Goal: Task Accomplishment & Management: Complete application form

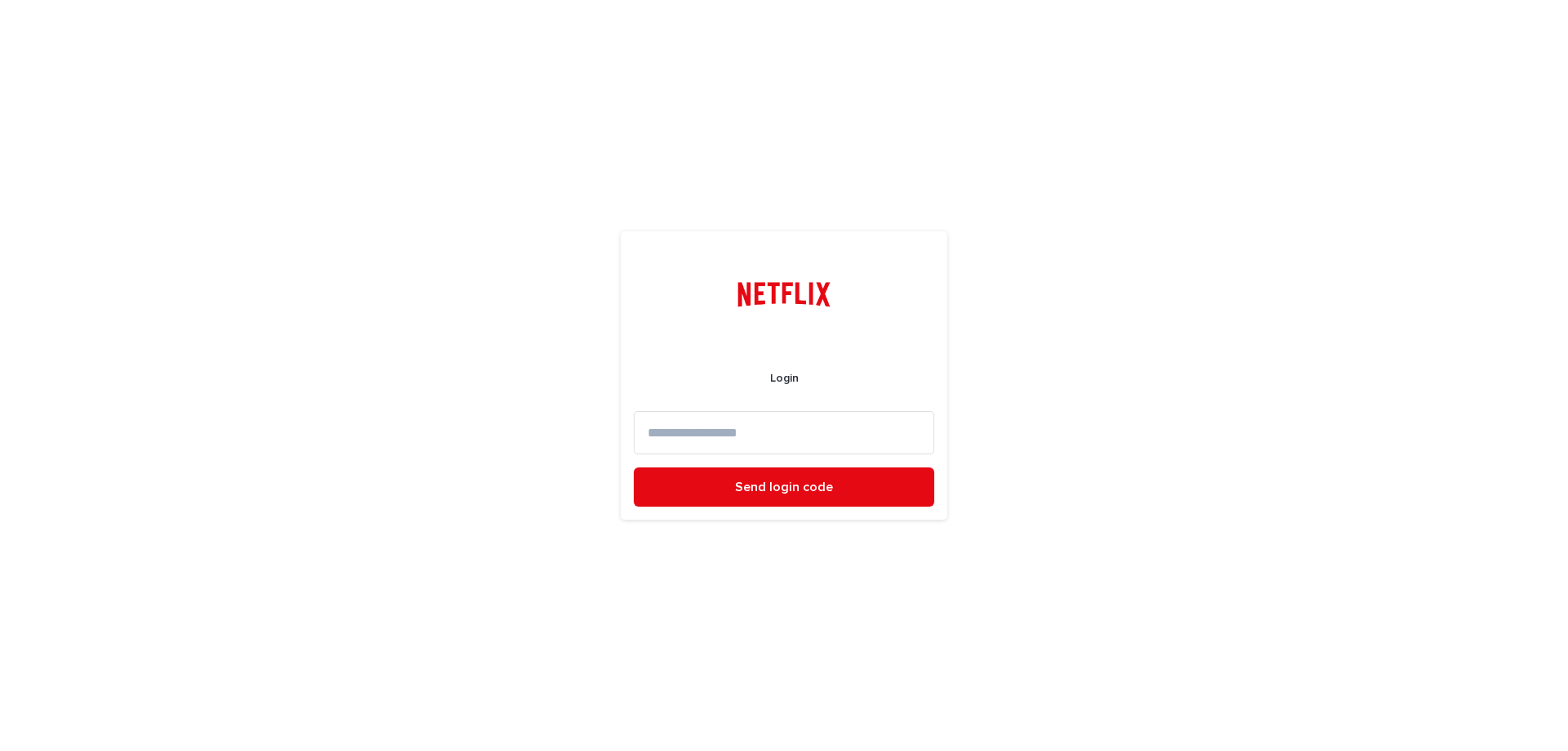
click at [731, 436] on input at bounding box center [783, 432] width 300 height 43
type input "**********"
click at [766, 490] on span "Send login code" at bounding box center [784, 486] width 98 height 13
click at [688, 438] on input at bounding box center [783, 432] width 300 height 43
click at [699, 430] on input at bounding box center [783, 432] width 300 height 43
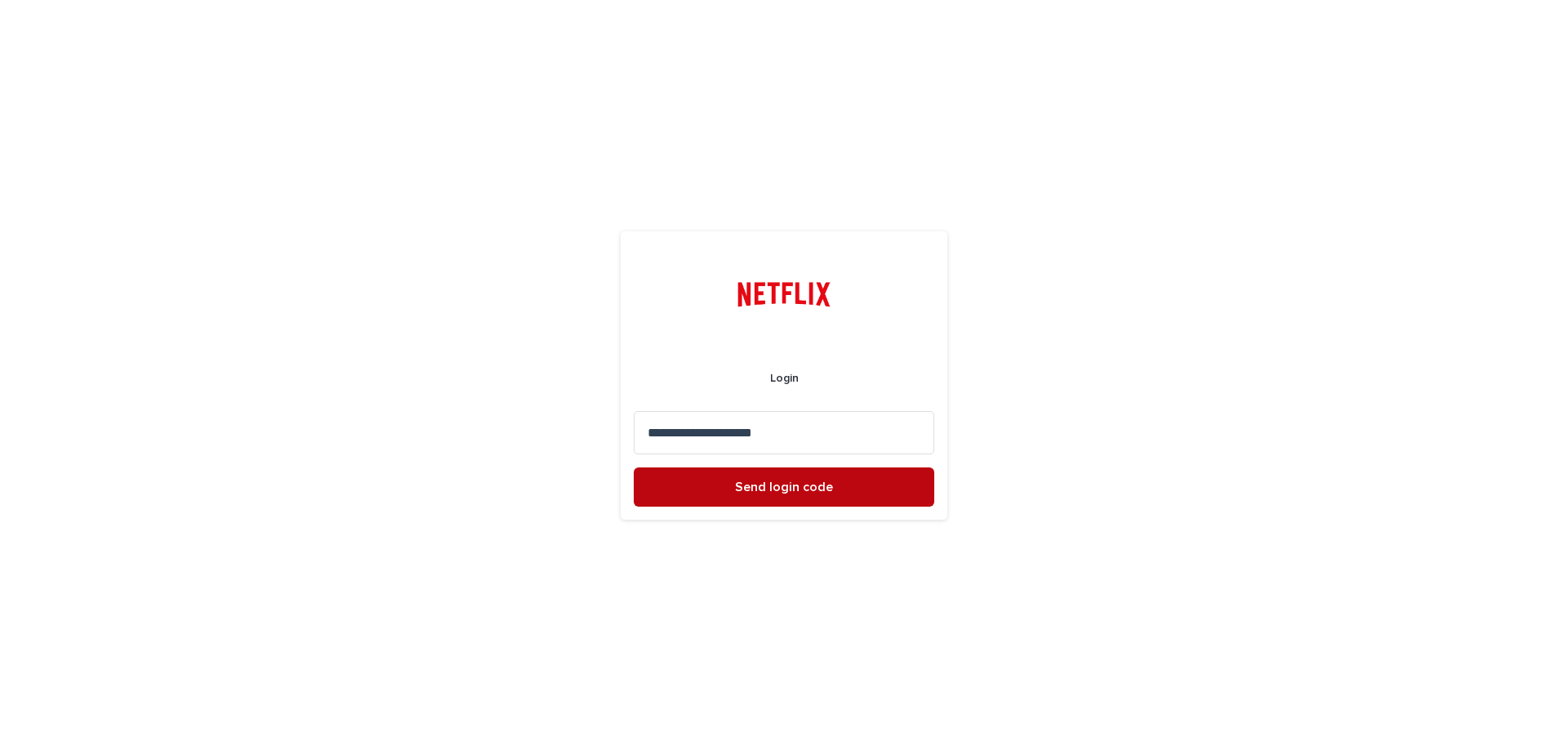
type input "**********"
click at [790, 490] on span "Send login code" at bounding box center [784, 486] width 98 height 13
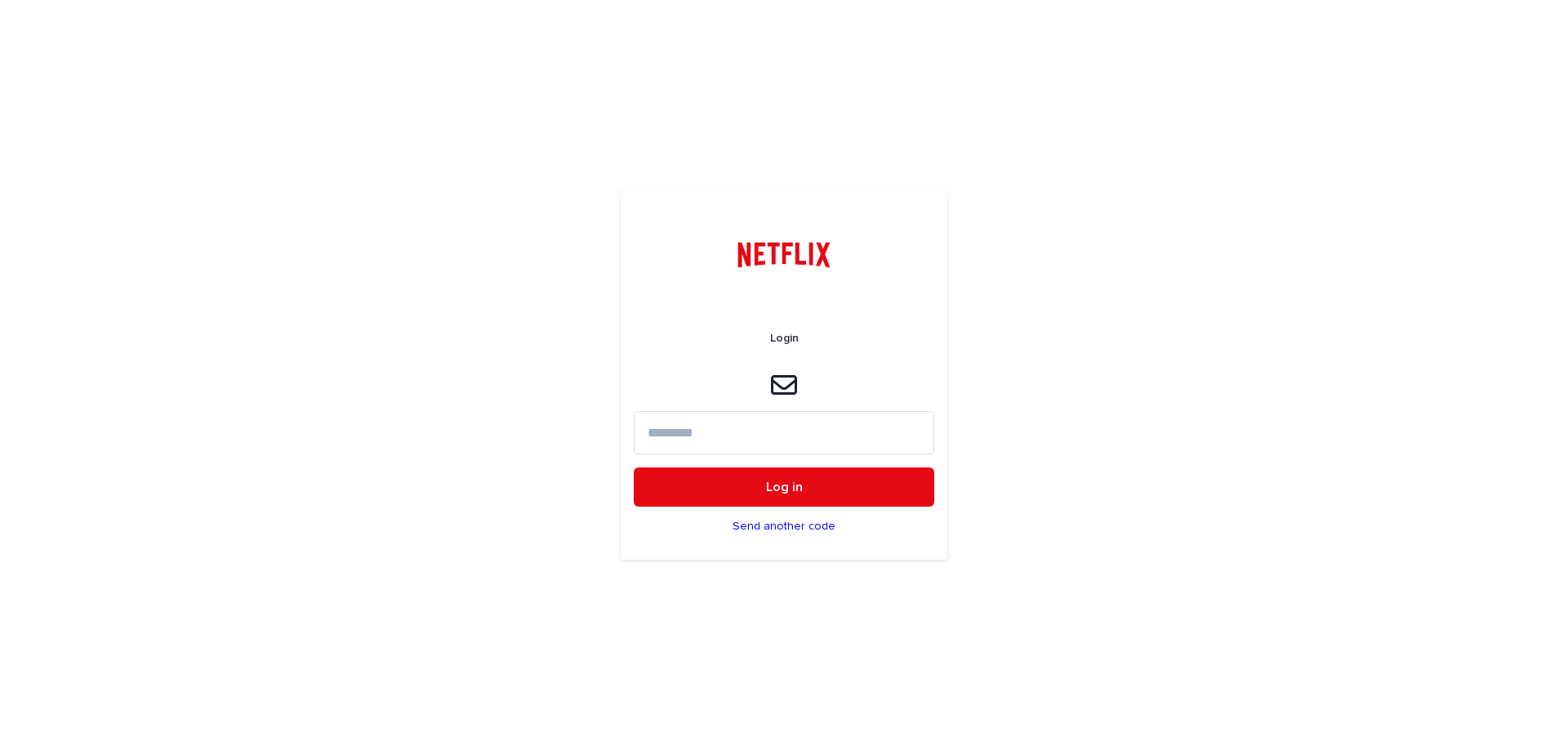
click at [703, 428] on input at bounding box center [783, 432] width 300 height 43
paste input "******"
click at [710, 479] on button "Log in" at bounding box center [783, 486] width 300 height 39
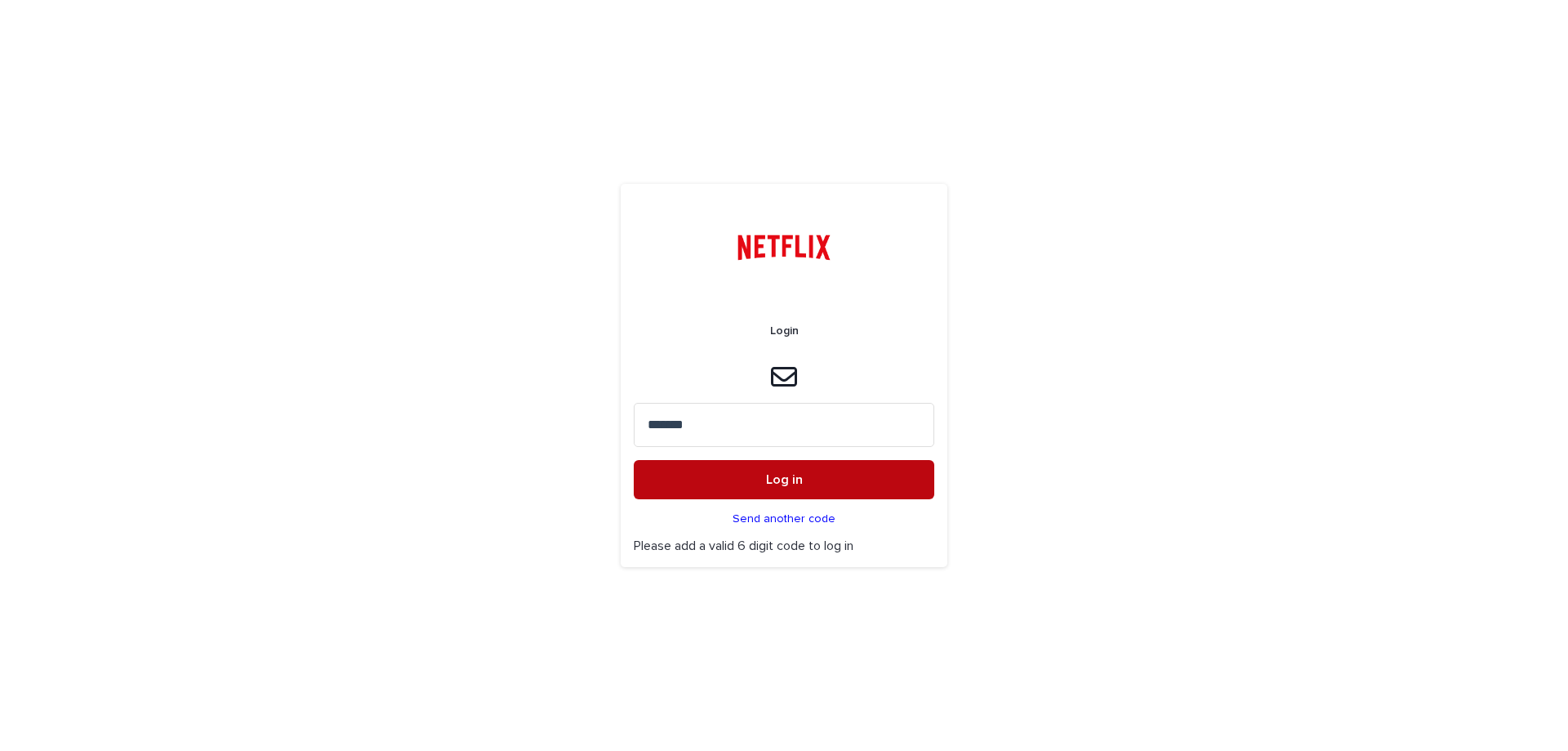
click at [780, 480] on span "Log in" at bounding box center [784, 479] width 37 height 13
click at [760, 423] on input "******" at bounding box center [783, 424] width 300 height 43
type input "******"
click at [735, 469] on button "Log in" at bounding box center [783, 479] width 300 height 39
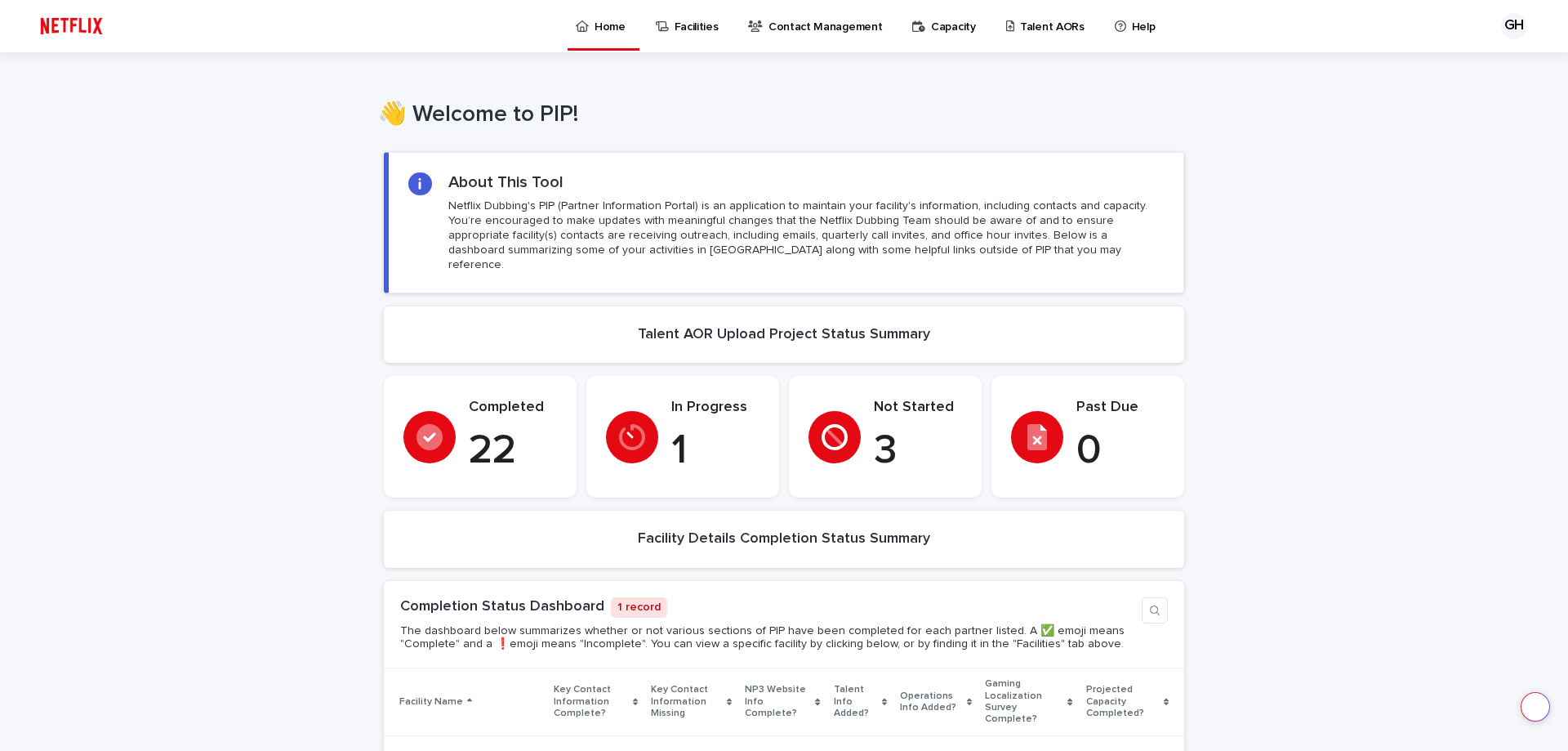
click at [621, 424] on icon at bounding box center [631, 437] width 26 height 26
click at [1022, 19] on p "Talent AORs" at bounding box center [1052, 17] width 65 height 34
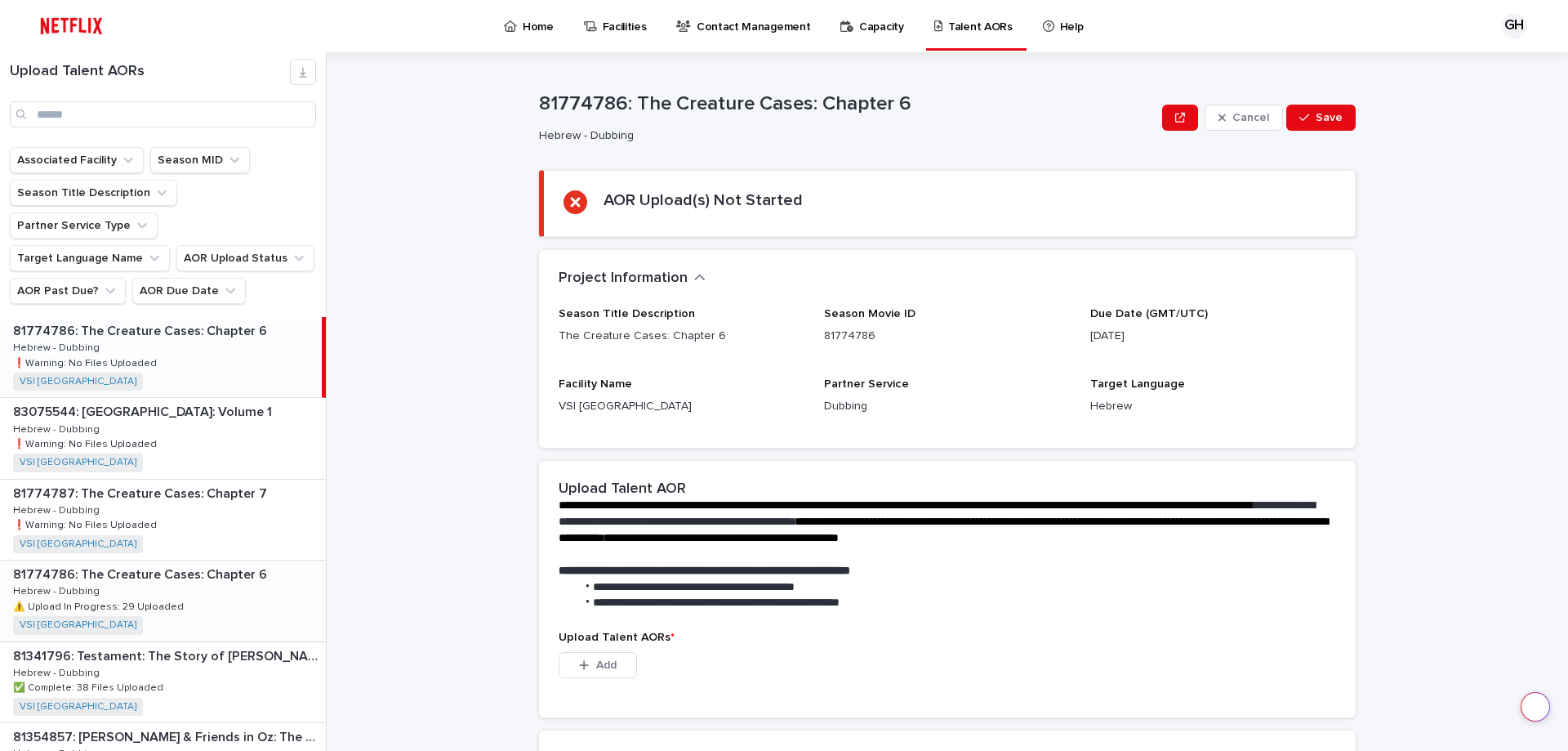
click at [200, 563] on p "81774786: The Creature Cases: Chapter 6" at bounding box center [141, 572] width 257 height 18
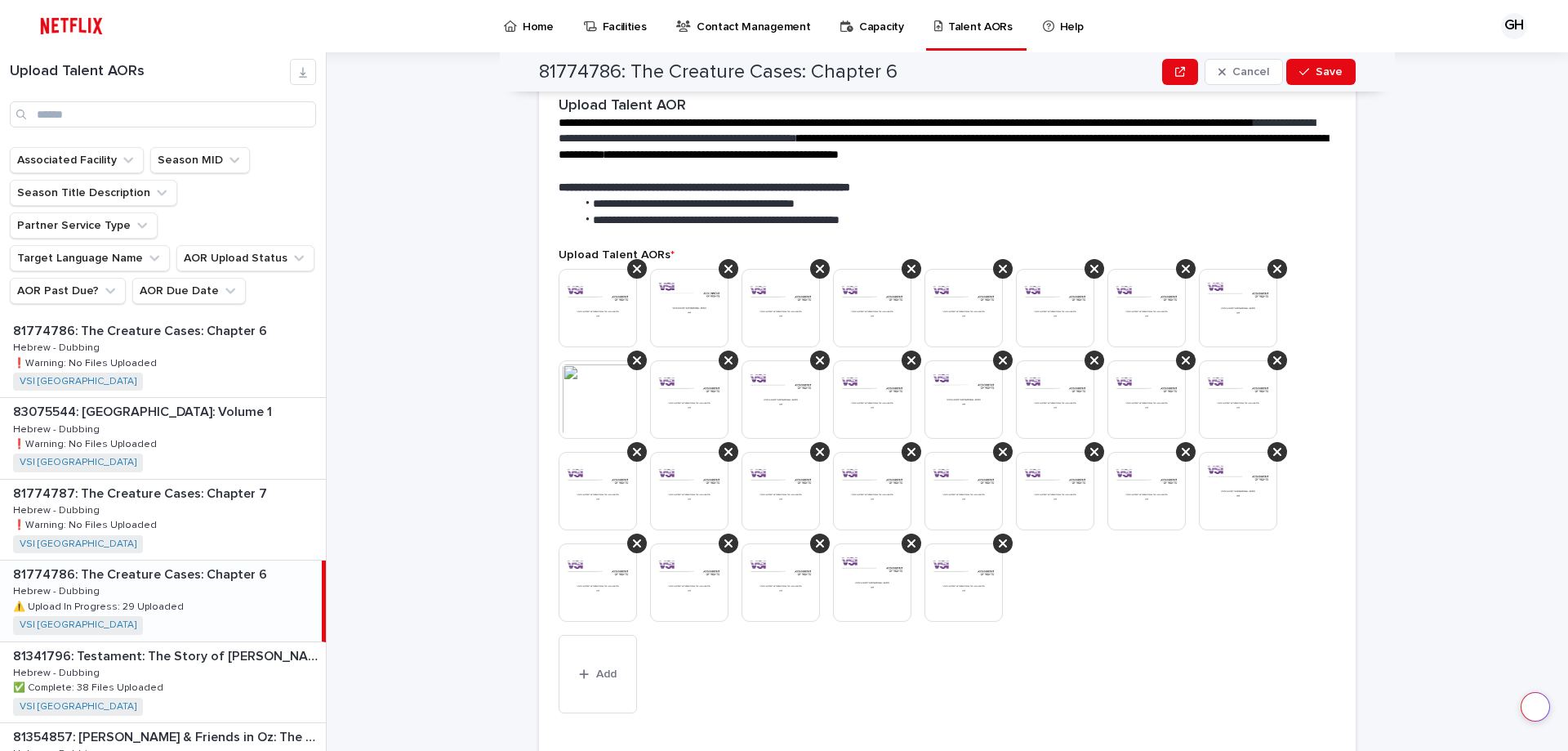
scroll to position [409, 0]
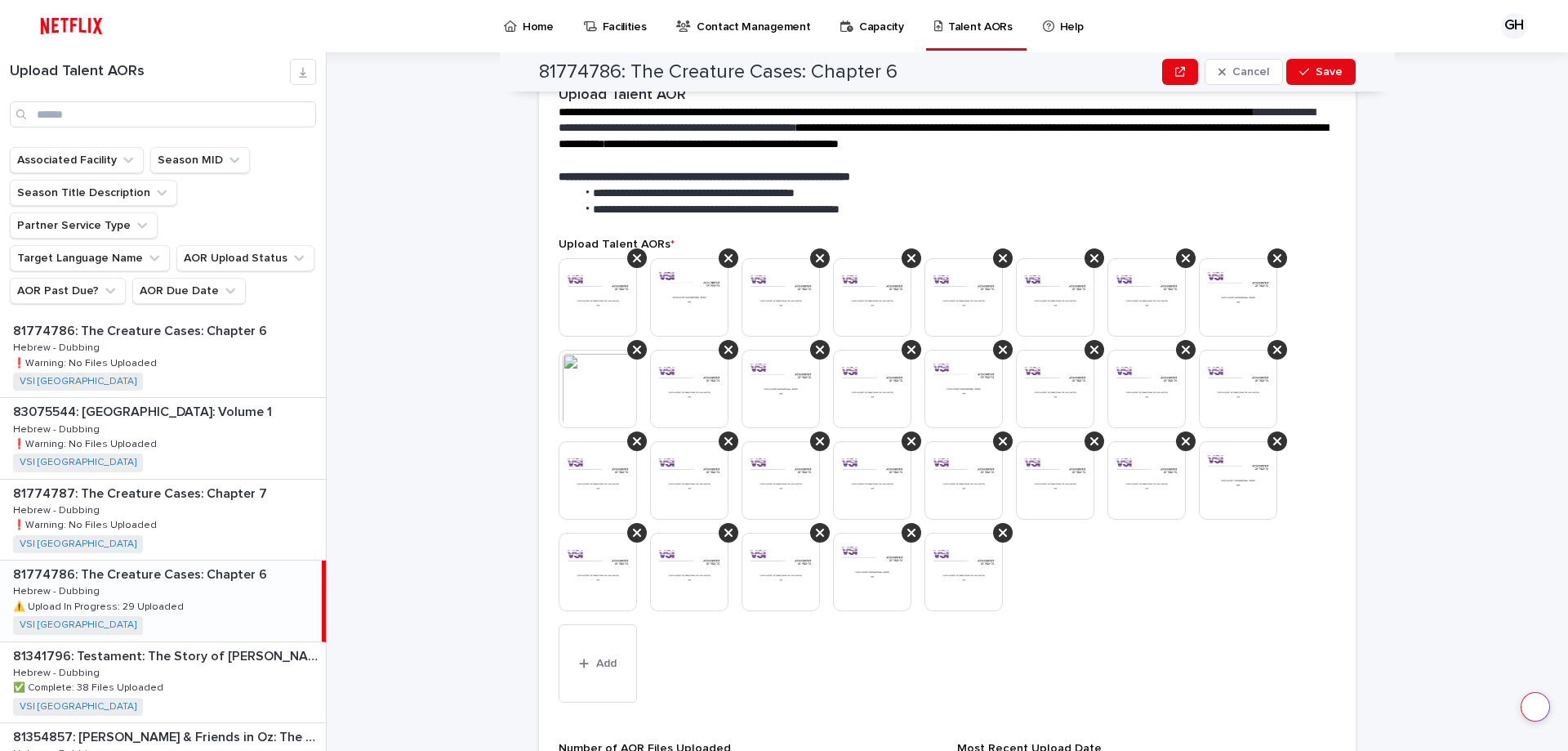
click at [1185, 649] on div "This file cannot be opened Download File Add" at bounding box center [947, 484] width 778 height 451
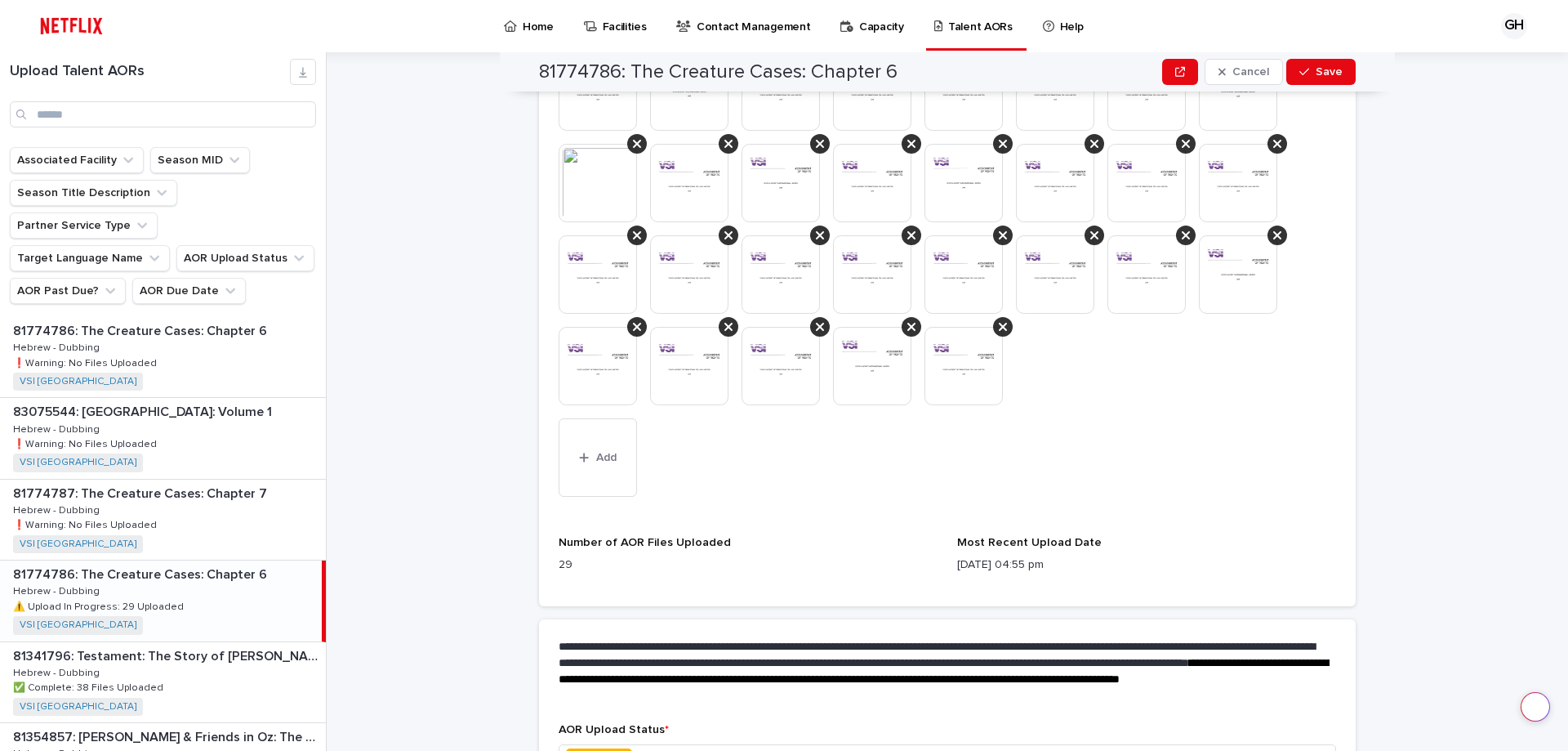
scroll to position [732, 0]
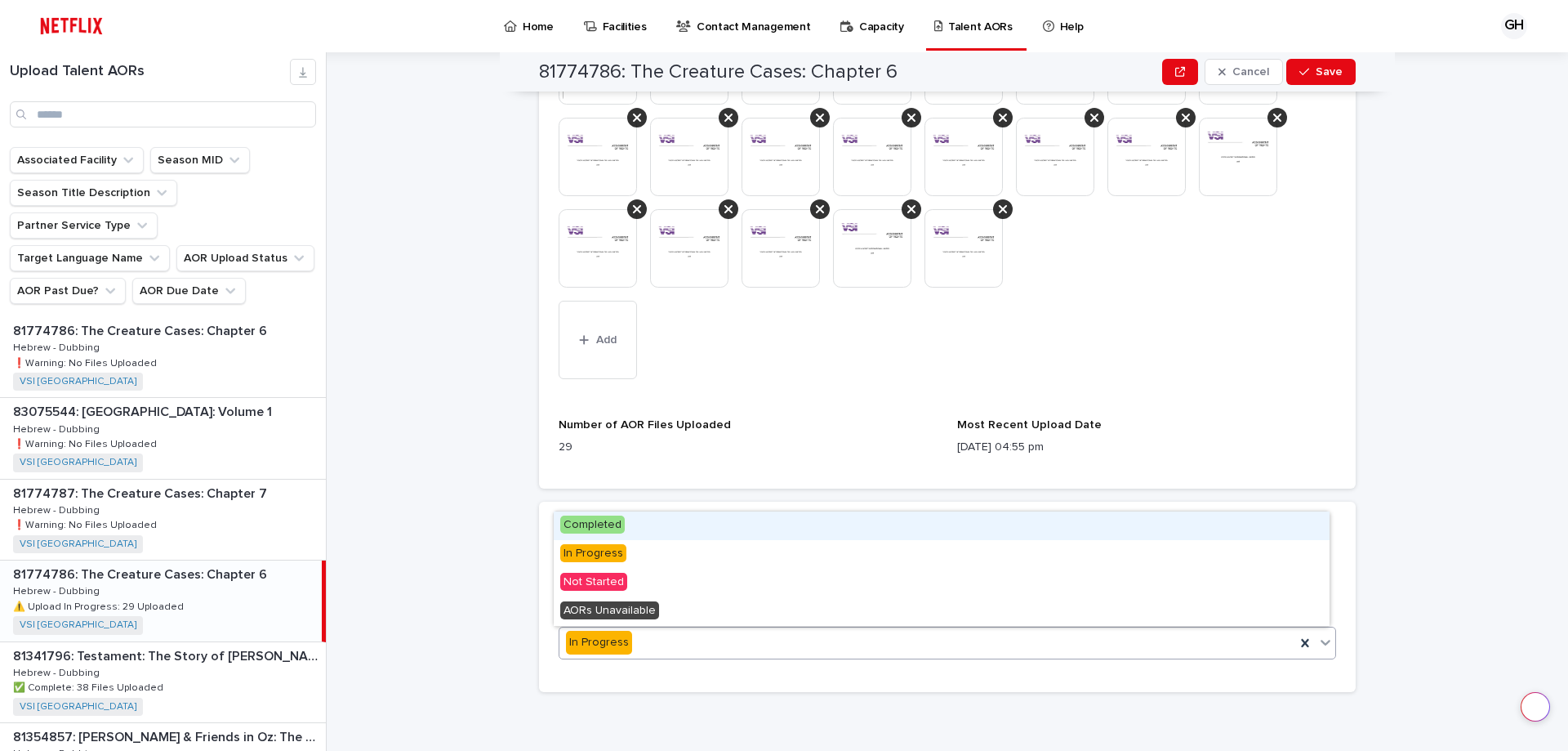
click at [623, 646] on div "In Progress" at bounding box center [927, 642] width 736 height 27
click at [597, 518] on span "Completed" at bounding box center [593, 523] width 65 height 18
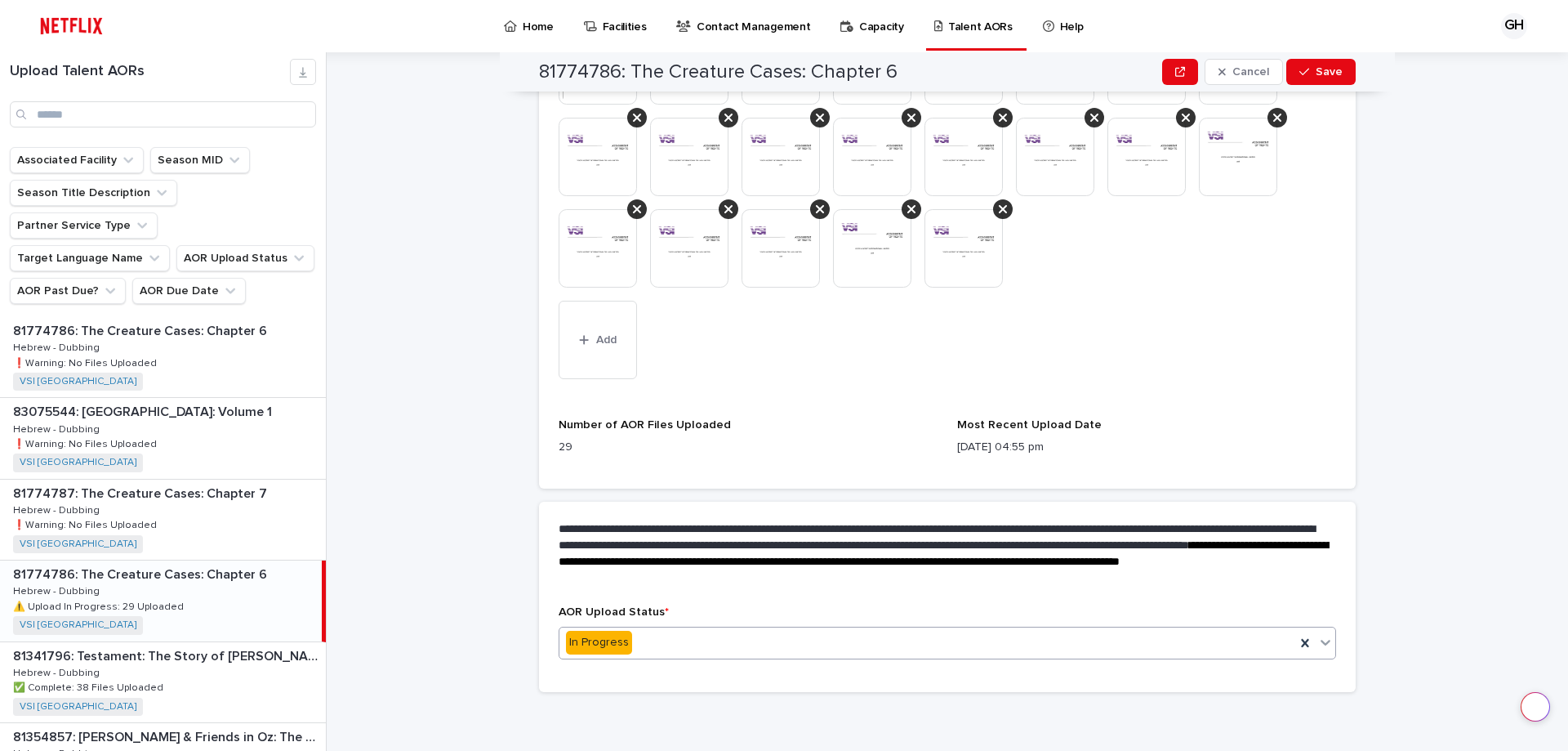
scroll to position [0, 0]
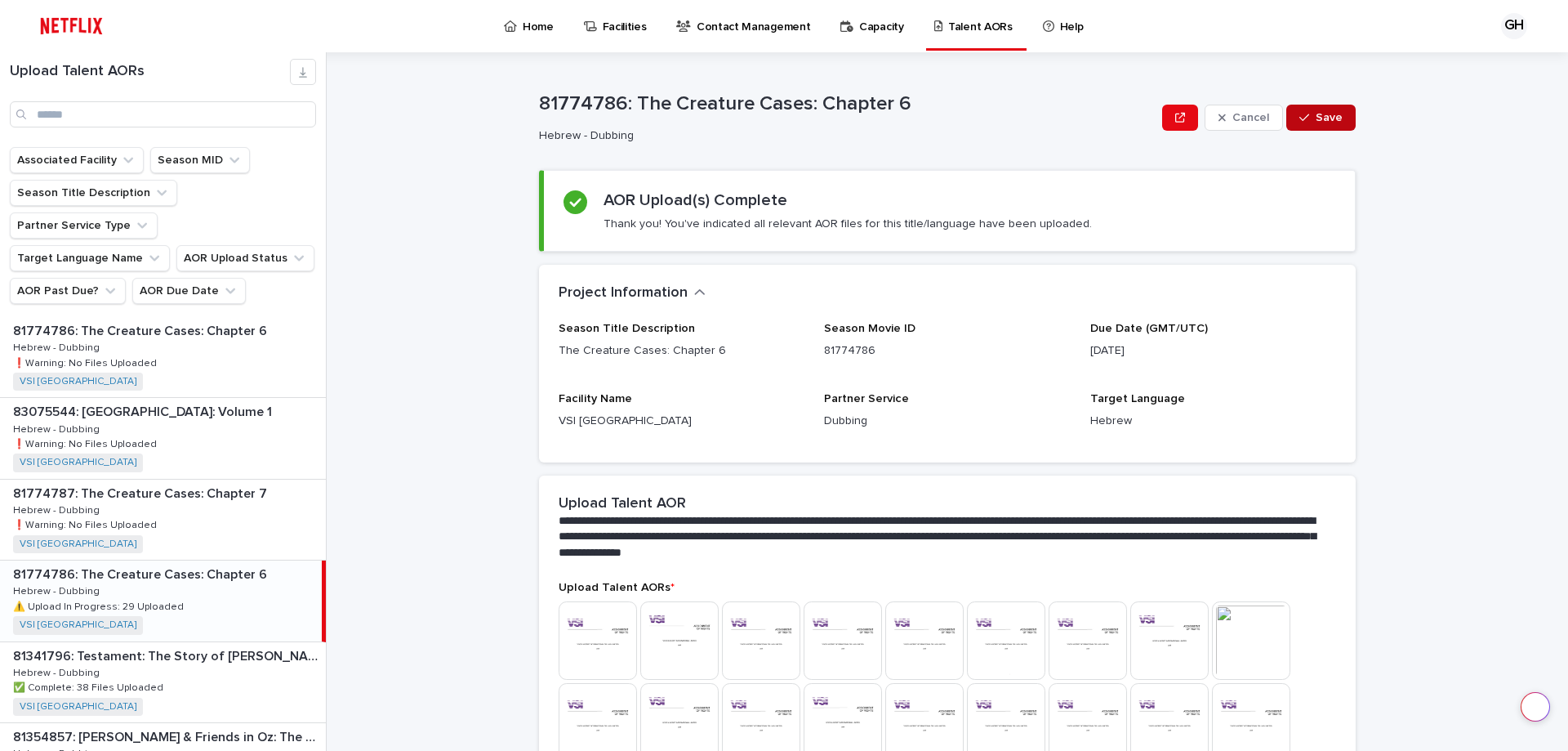
click at [1318, 116] on span "Save" at bounding box center [1329, 117] width 27 height 11
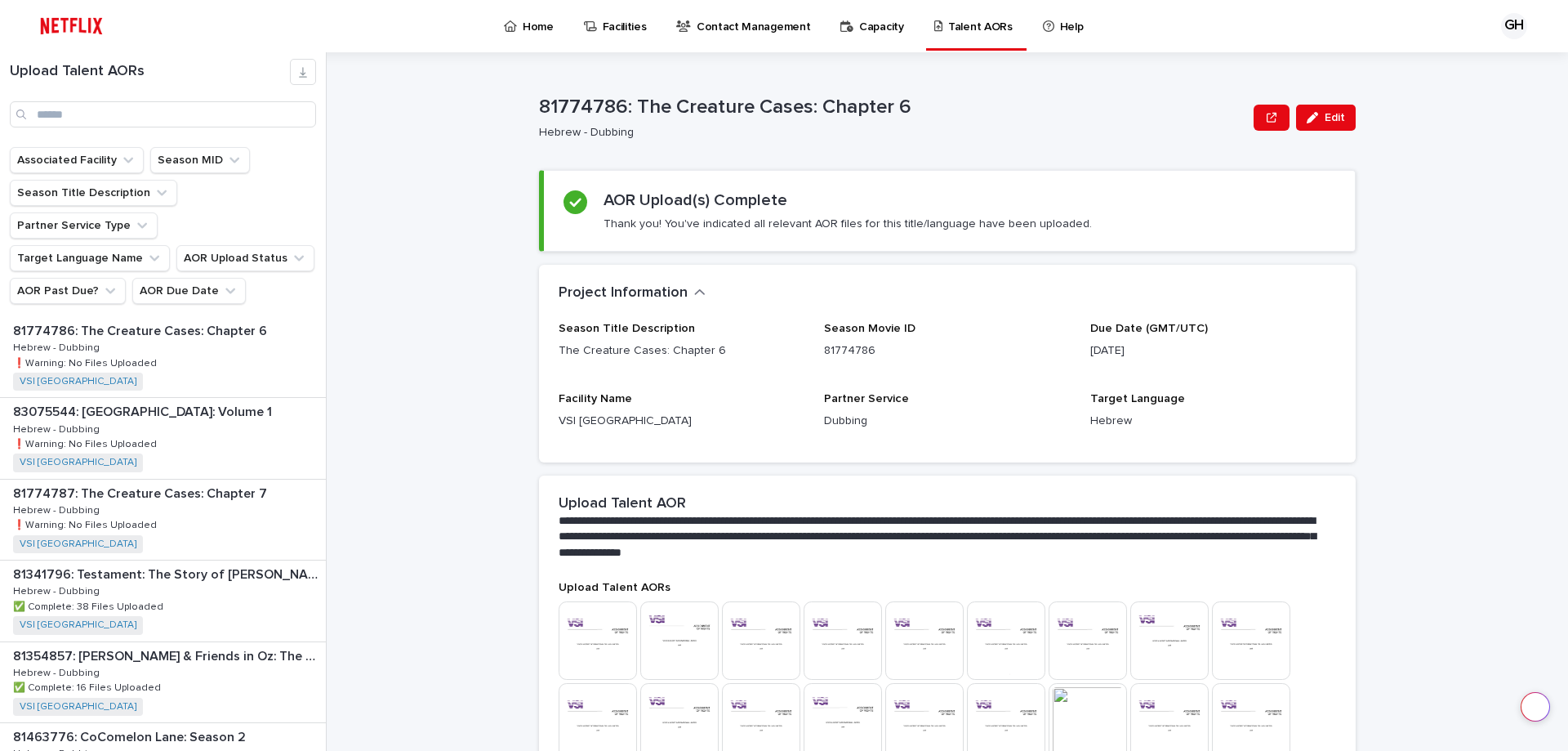
click at [948, 23] on p "Talent AORs" at bounding box center [980, 17] width 65 height 34
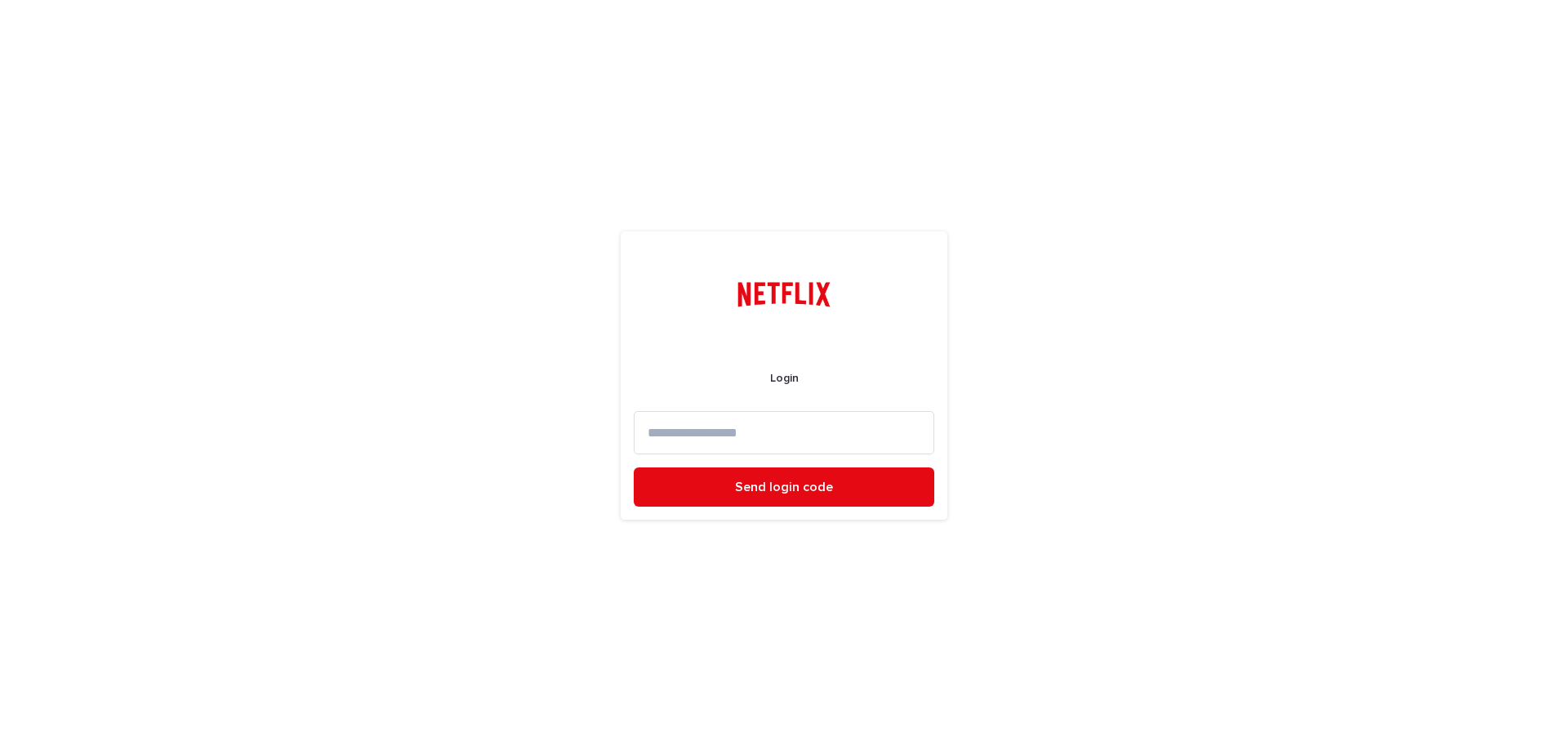
click at [659, 437] on input at bounding box center [783, 432] width 300 height 43
type input "**********"
click at [753, 485] on span "Send login code" at bounding box center [784, 486] width 98 height 13
click at [712, 425] on input at bounding box center [783, 432] width 300 height 43
paste input "******"
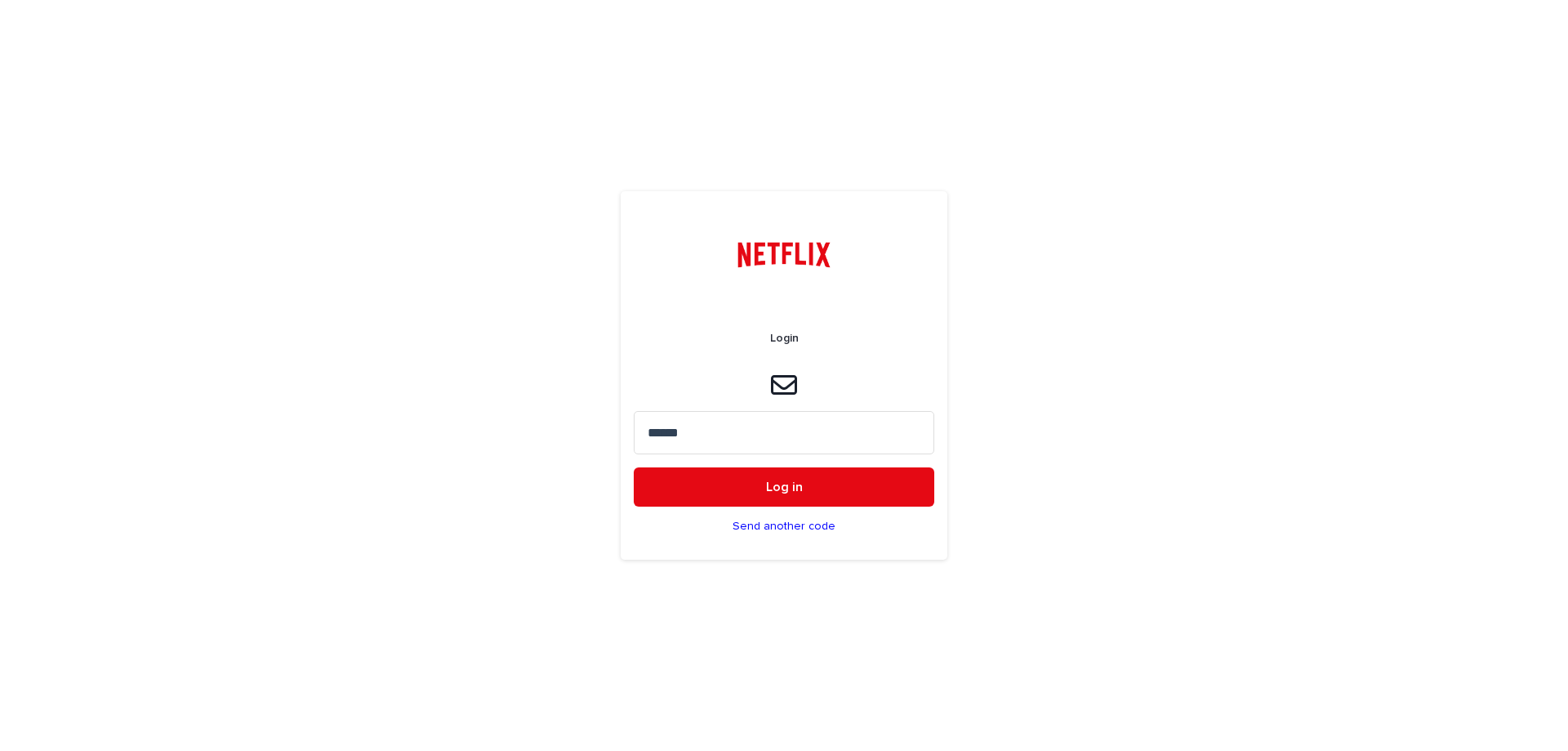
type input "******"
click at [633, 467] on button "Log in" at bounding box center [783, 486] width 300 height 39
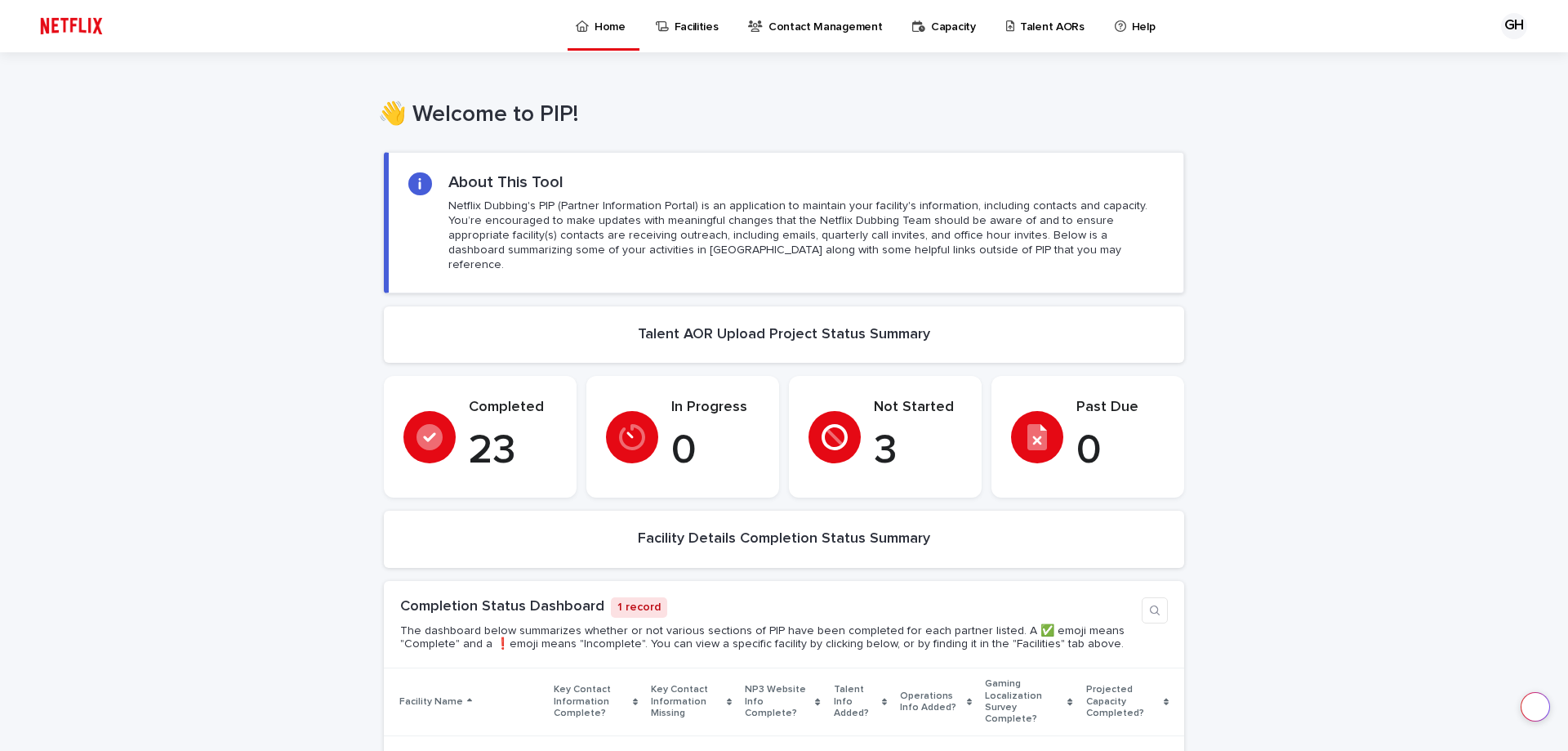
click at [839, 424] on icon at bounding box center [835, 437] width 26 height 26
click at [1043, 30] on p "Talent AORs" at bounding box center [1052, 17] width 65 height 34
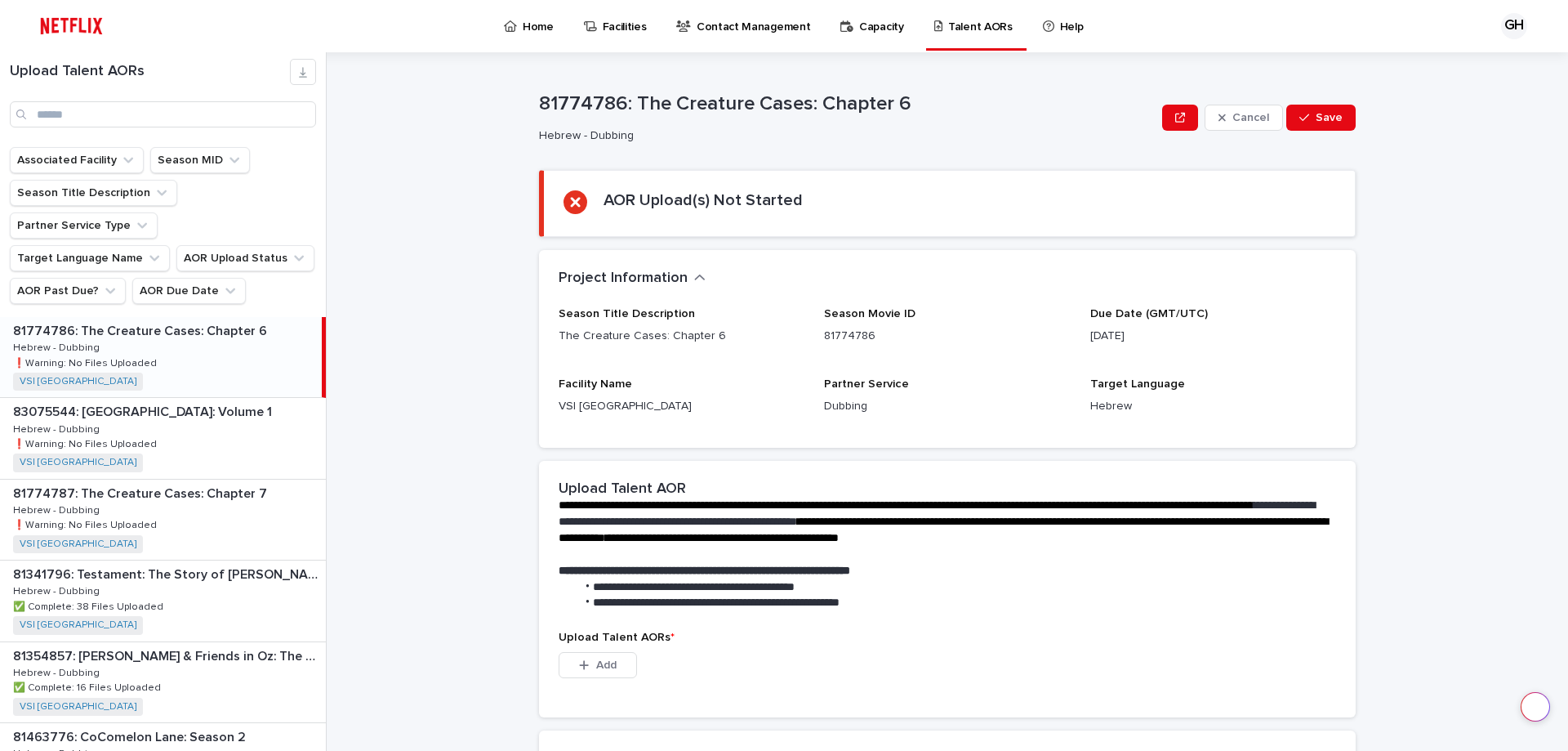
click at [156, 326] on div "81774786: The Creature Cases: Chapter 6 81774786: The Creature Cases: Chapter 6…" at bounding box center [161, 357] width 322 height 80
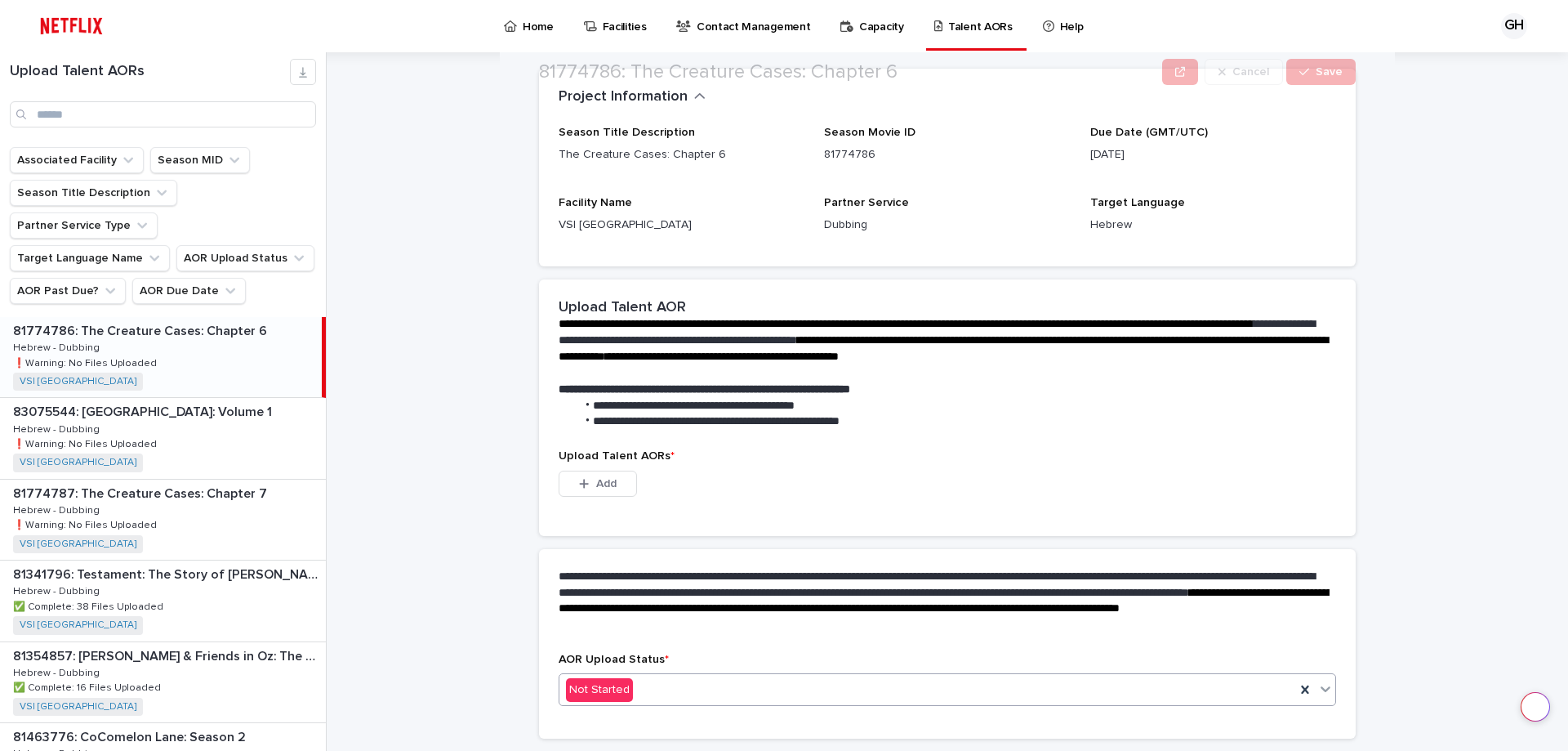
scroll to position [228, 0]
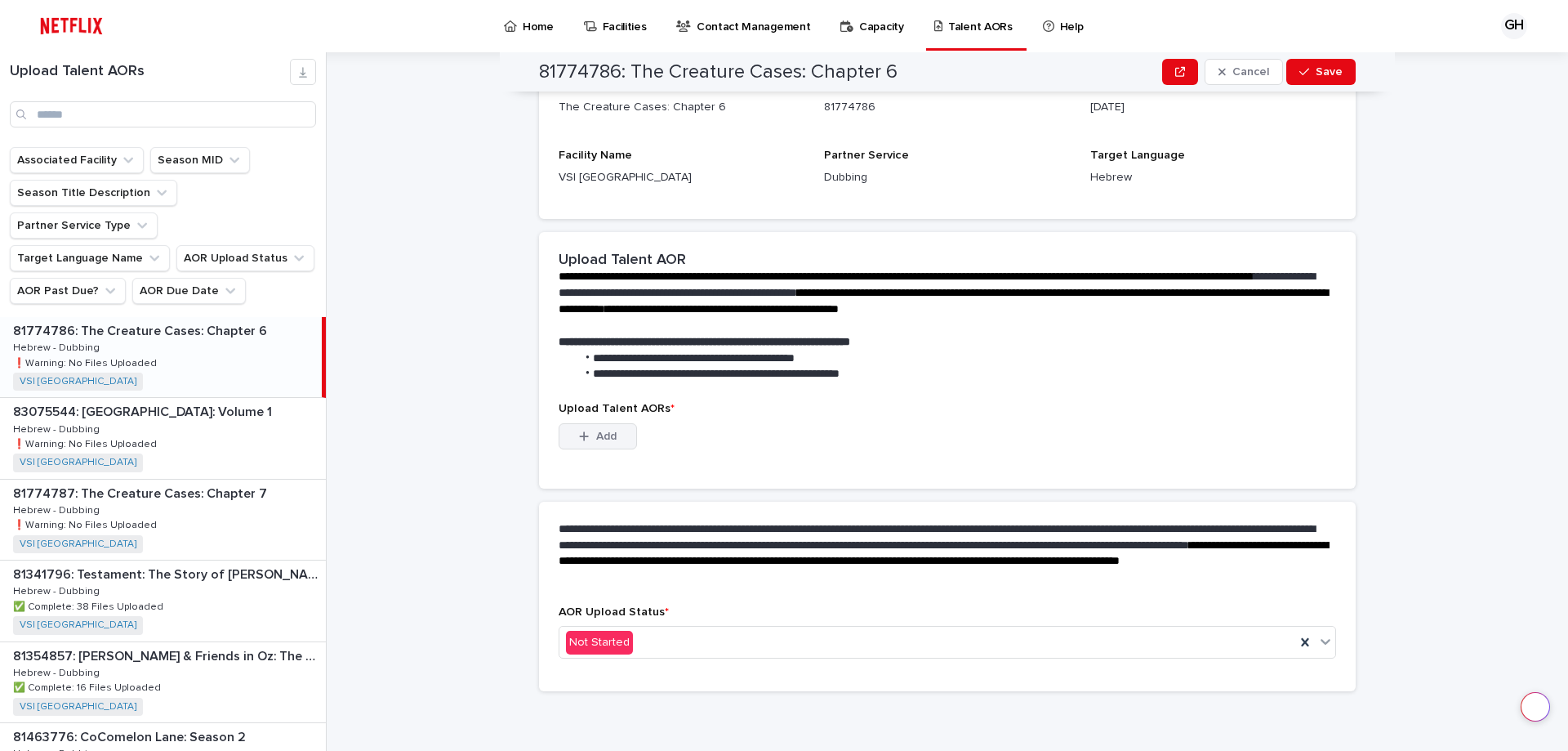
click at [582, 437] on icon "button" at bounding box center [583, 436] width 10 height 11
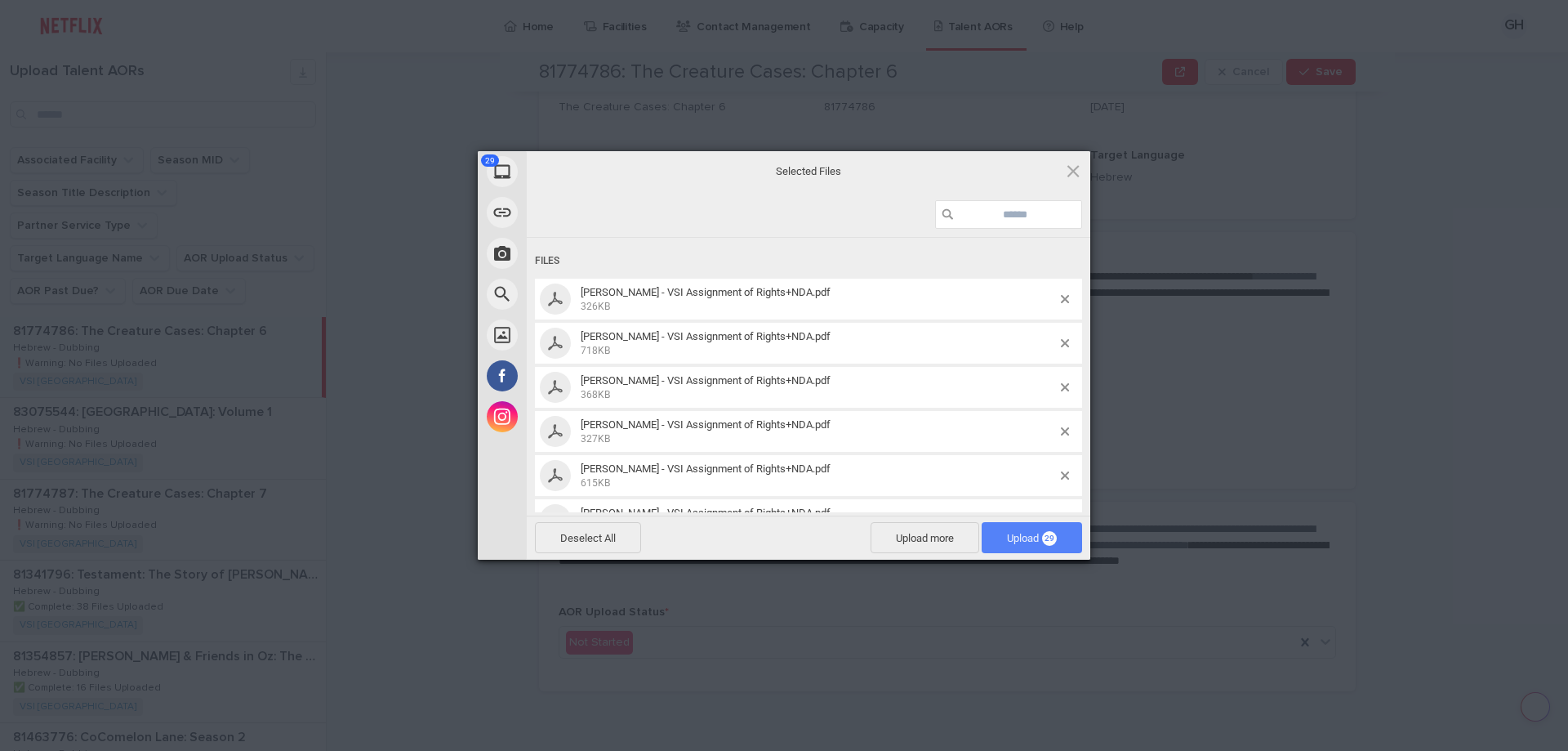
click at [1011, 535] on span "Upload 29" at bounding box center [1032, 537] width 50 height 12
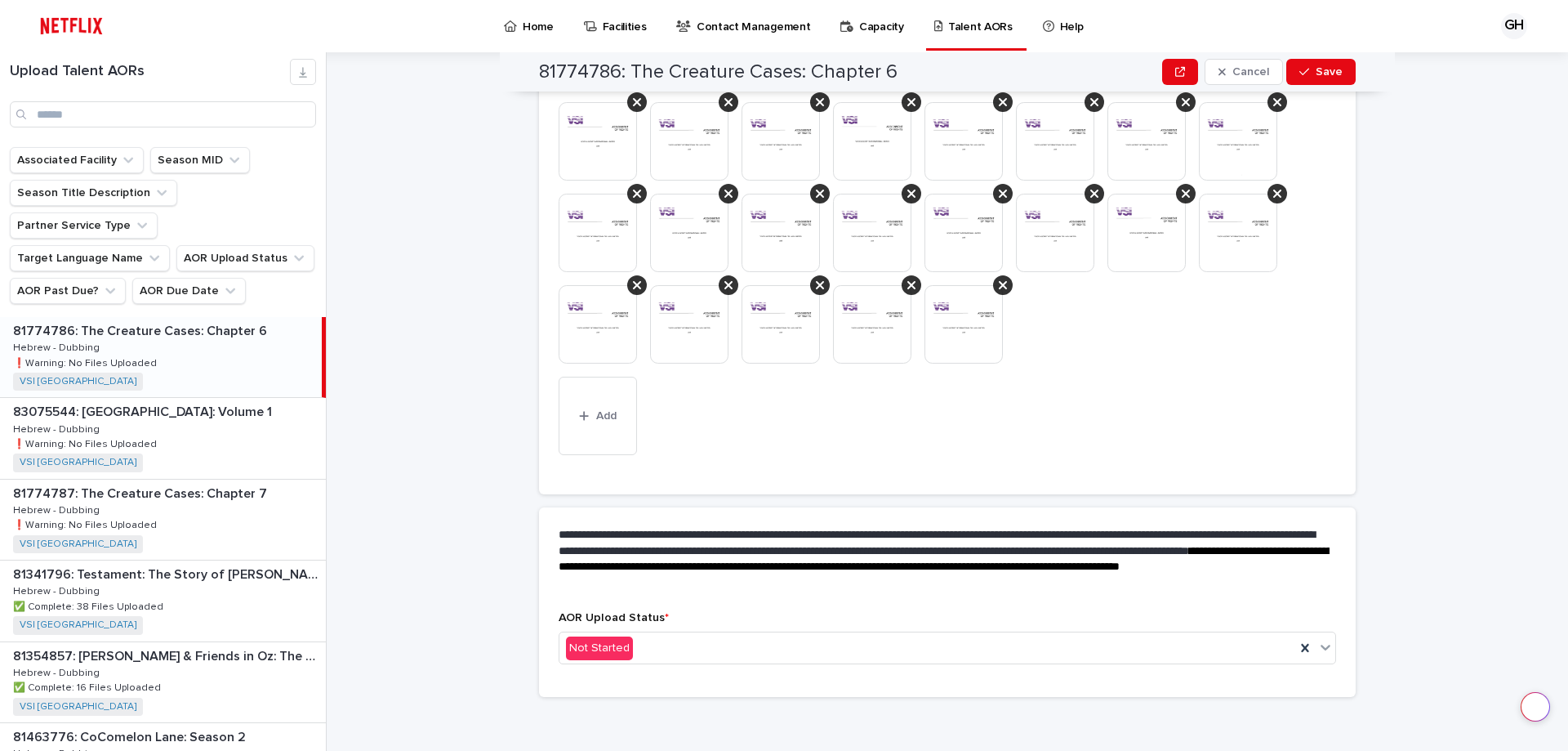
scroll to position [567, 0]
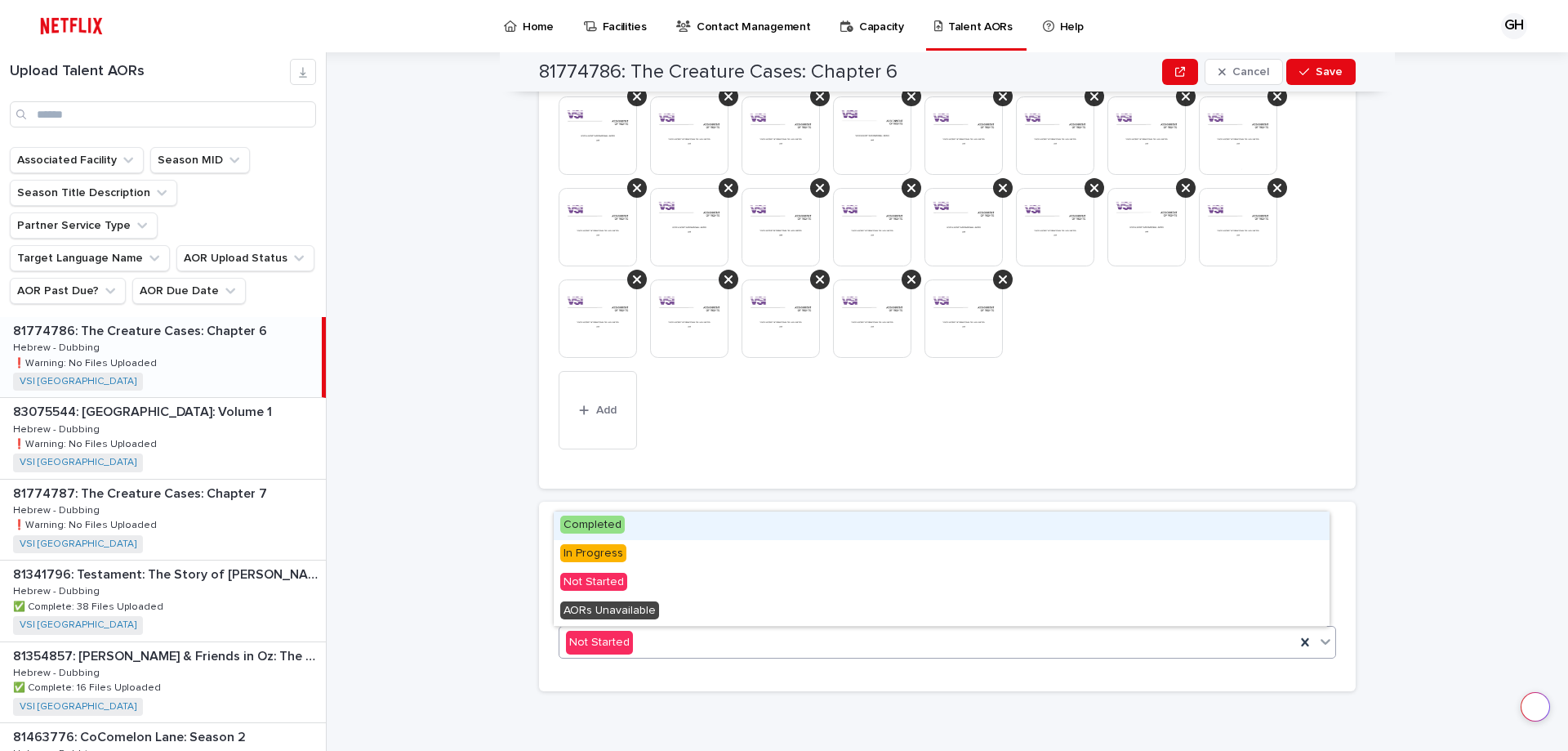
click at [619, 530] on span "Completed" at bounding box center [593, 523] width 65 height 18
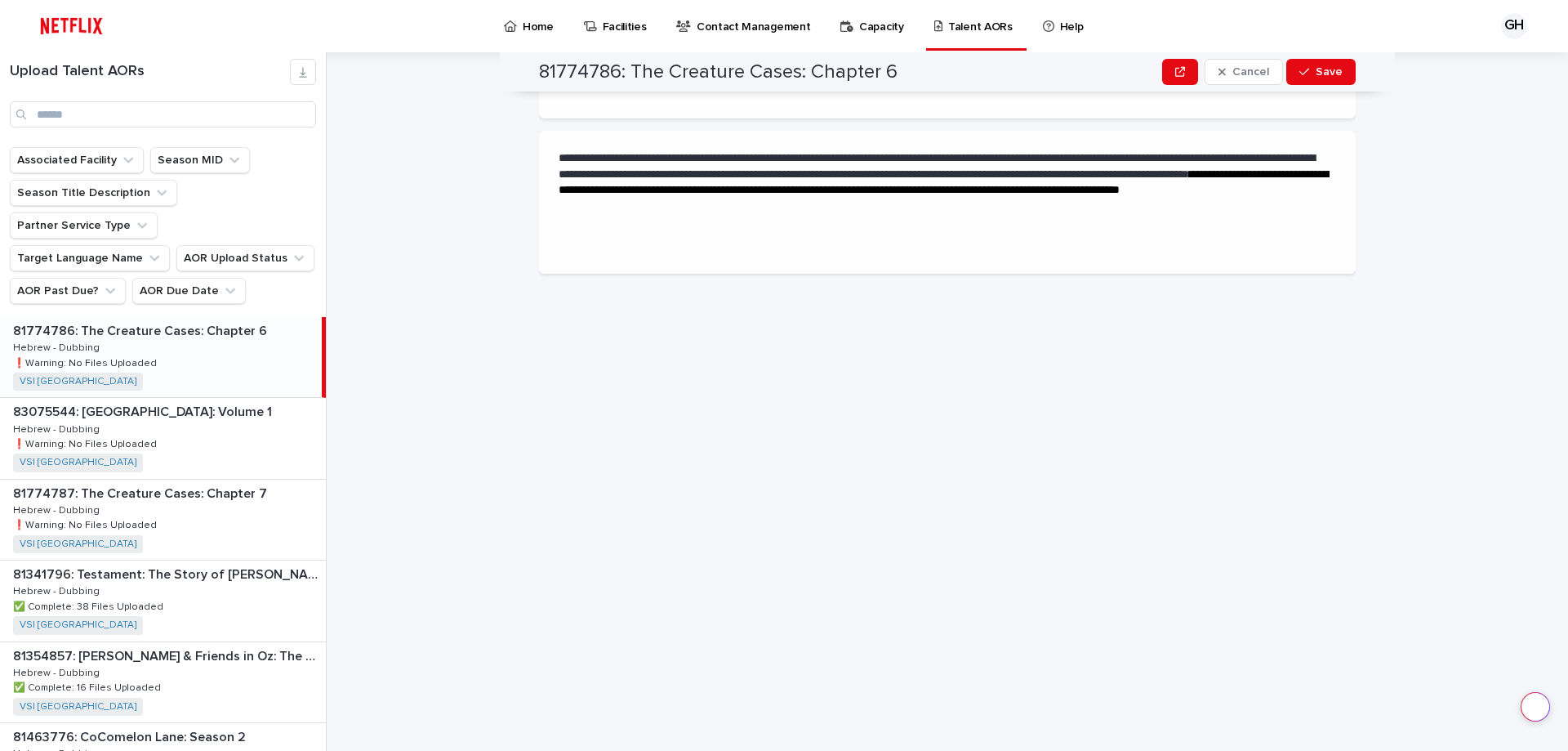
scroll to position [0, 0]
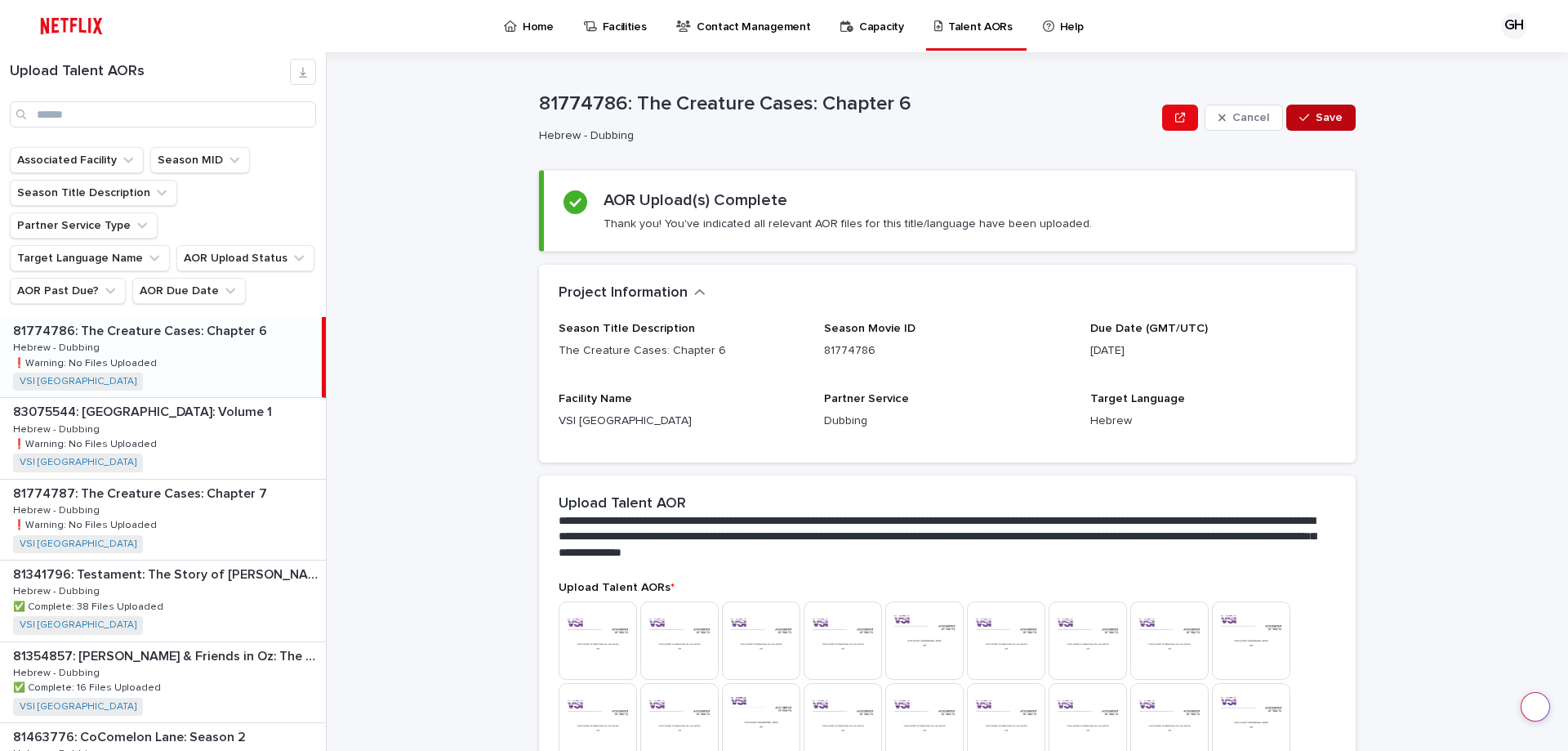
click at [1306, 112] on div "button" at bounding box center [1307, 117] width 17 height 11
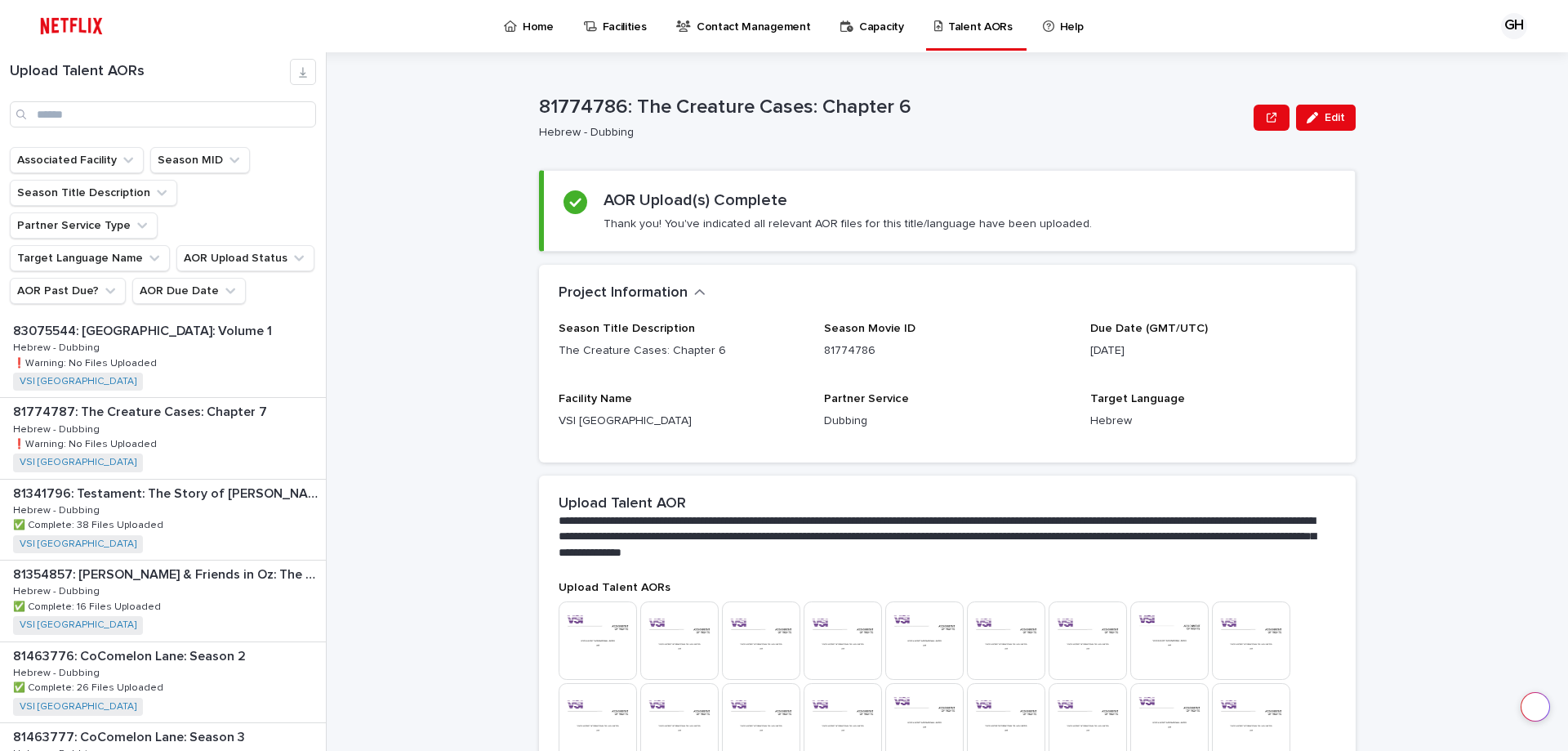
click at [962, 32] on p "Talent AORs" at bounding box center [980, 17] width 65 height 34
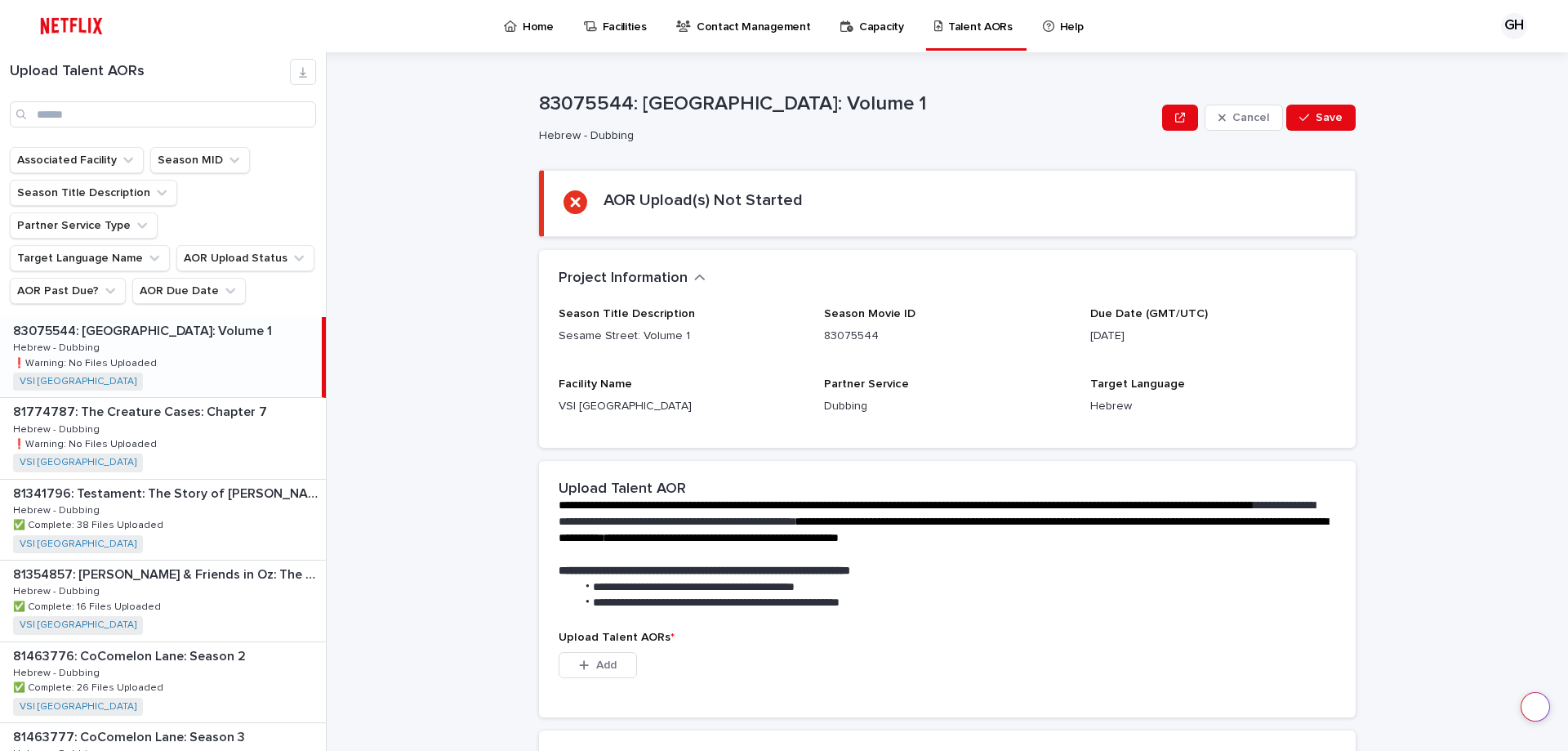
click at [959, 31] on p "Talent AORs" at bounding box center [980, 17] width 65 height 34
click at [220, 431] on div "81774787: The Creature Cases: Chapter 7 81774787: The Creature Cases: Chapter 7…" at bounding box center [163, 437] width 325 height 80
